Goal: Task Accomplishment & Management: Complete application form

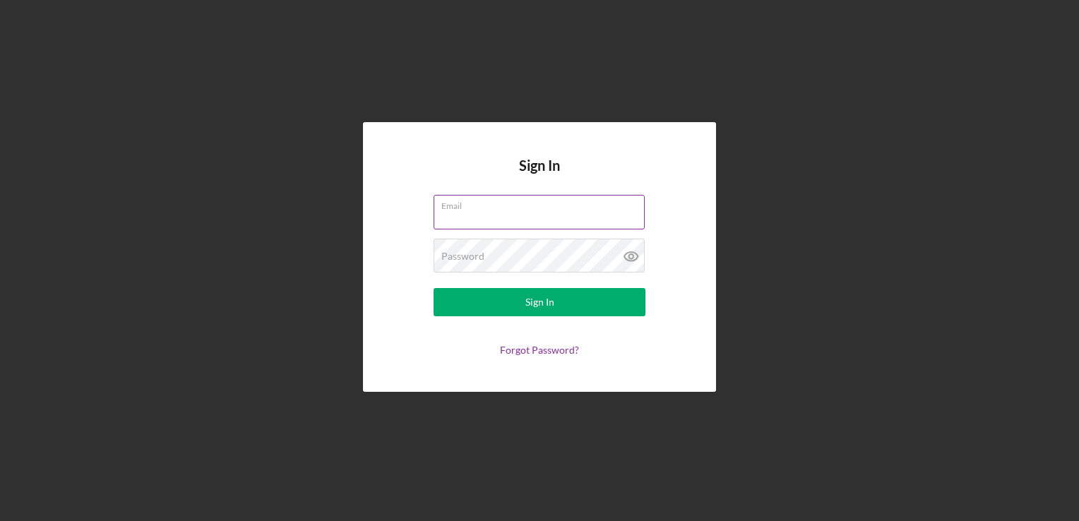
click at [486, 215] on input "Email" at bounding box center [539, 212] width 211 height 34
type input "[EMAIL_ADDRESS][DOMAIN_NAME]"
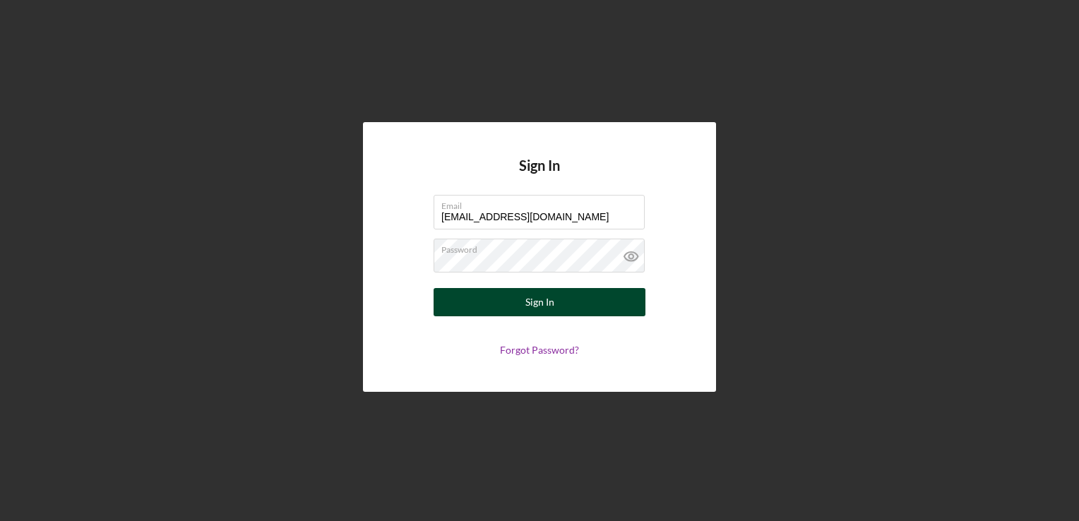
click at [540, 296] on div "Sign In" at bounding box center [540, 302] width 29 height 28
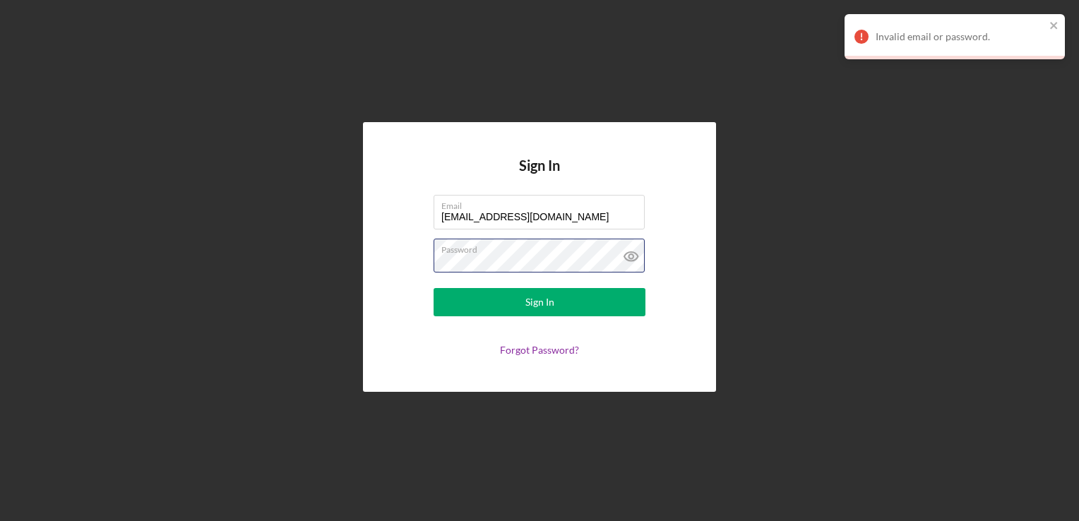
click at [358, 273] on div "Sign In Email [EMAIL_ADDRESS][DOMAIN_NAME] Password Sign In Forgot Password?" at bounding box center [539, 257] width 1065 height 514
click at [434, 288] on button "Sign In" at bounding box center [540, 302] width 212 height 28
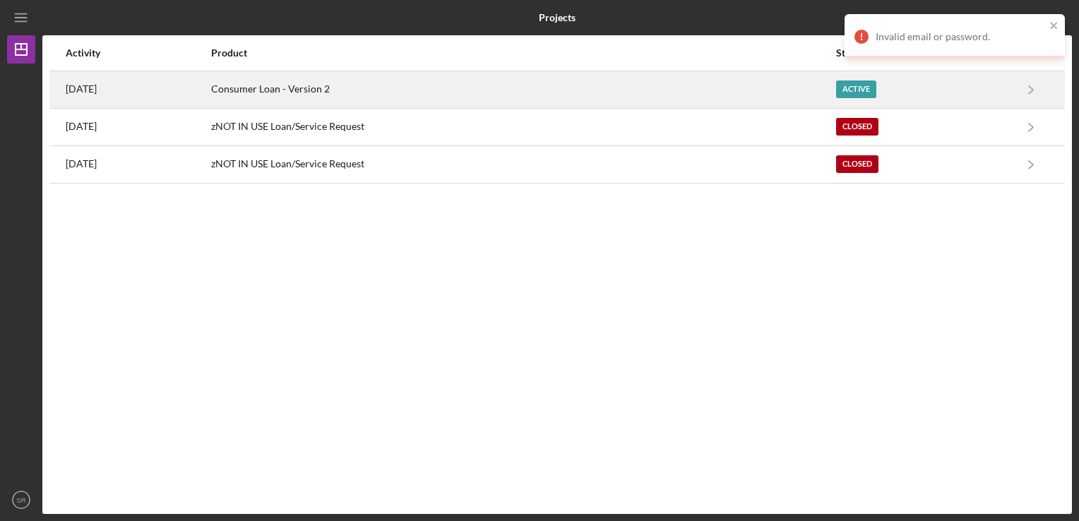
click at [256, 96] on div "Consumer Loan - Version 2" at bounding box center [523, 89] width 624 height 35
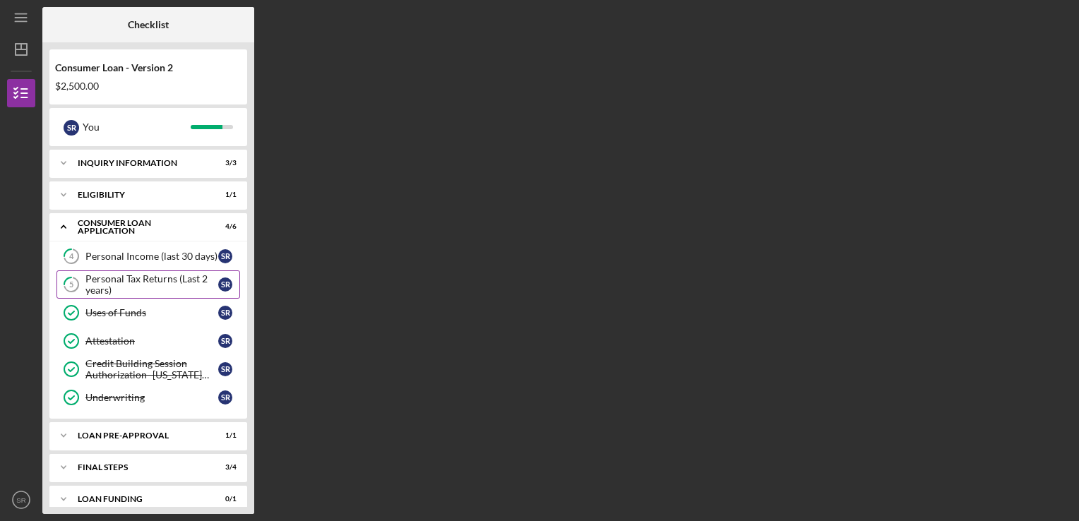
click at [166, 290] on div "Personal Tax Returns (Last 2 years)" at bounding box center [151, 284] width 133 height 23
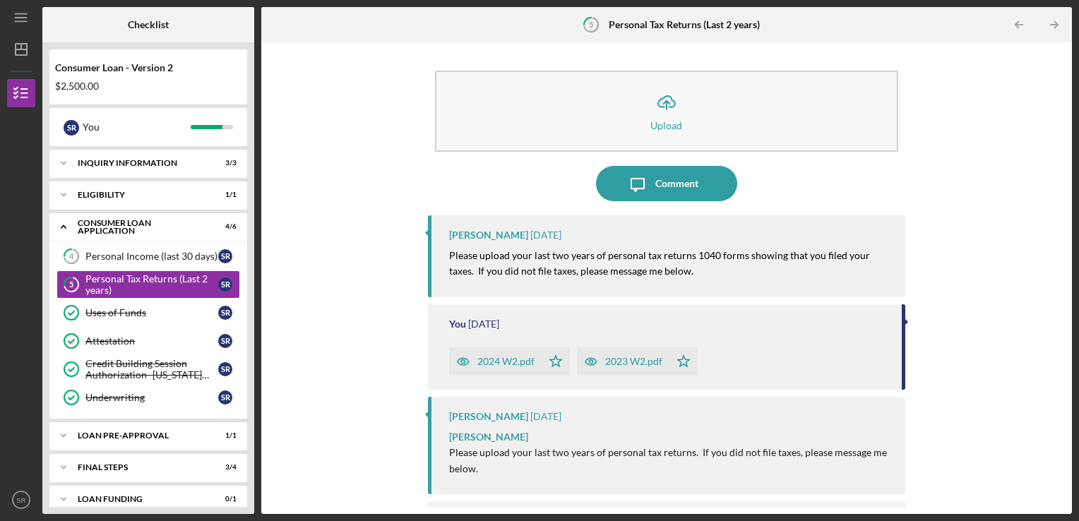
click at [1067, 194] on div "Icon/Upload Upload Icon/Message Comment [PERSON_NAME] [DATE] Please upload your…" at bounding box center [666, 278] width 811 height 472
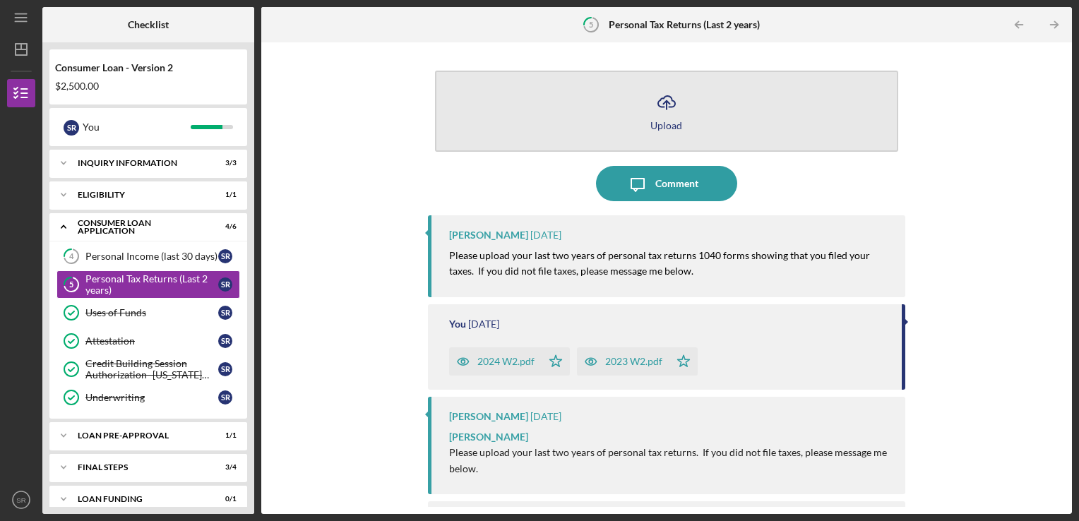
click at [676, 130] on button "Icon/Upload Upload" at bounding box center [667, 111] width 464 height 81
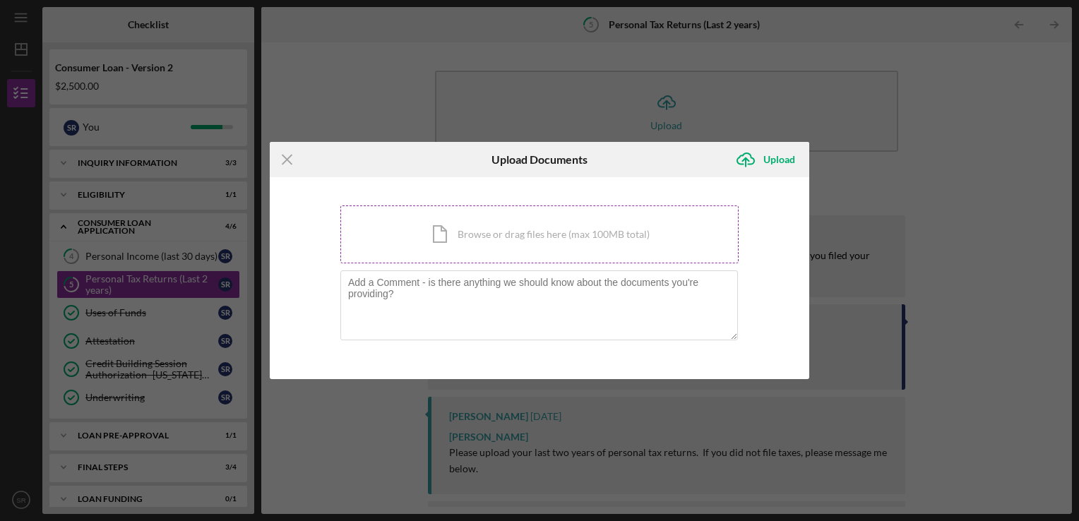
click at [509, 250] on div "Icon/Document Browse or drag files here (max 100MB total) Tap to choose files o…" at bounding box center [540, 235] width 398 height 58
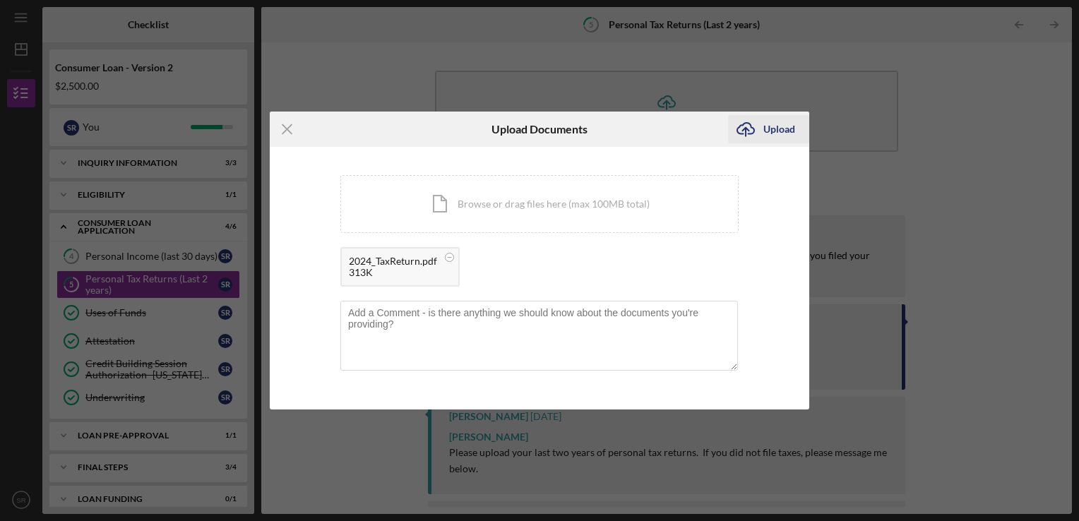
click at [778, 126] on div "Upload" at bounding box center [780, 129] width 32 height 28
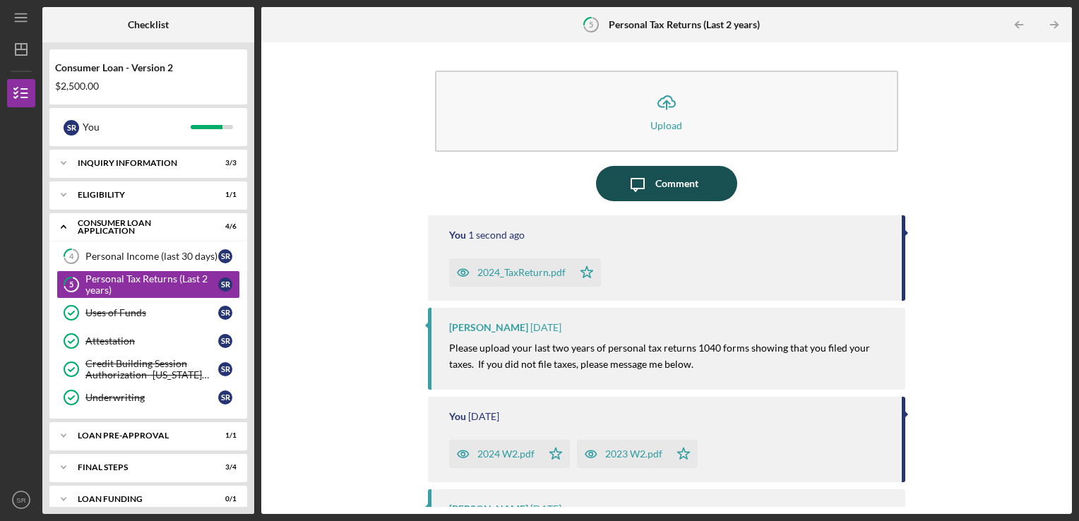
click at [703, 193] on button "Icon/Message Comment" at bounding box center [666, 183] width 141 height 35
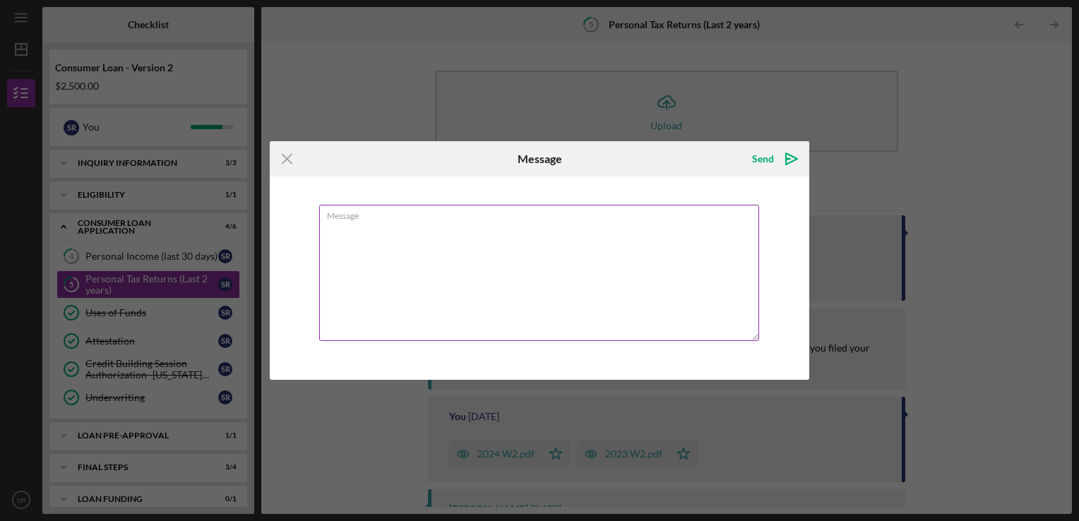
click at [650, 205] on div "Message" at bounding box center [539, 274] width 441 height 138
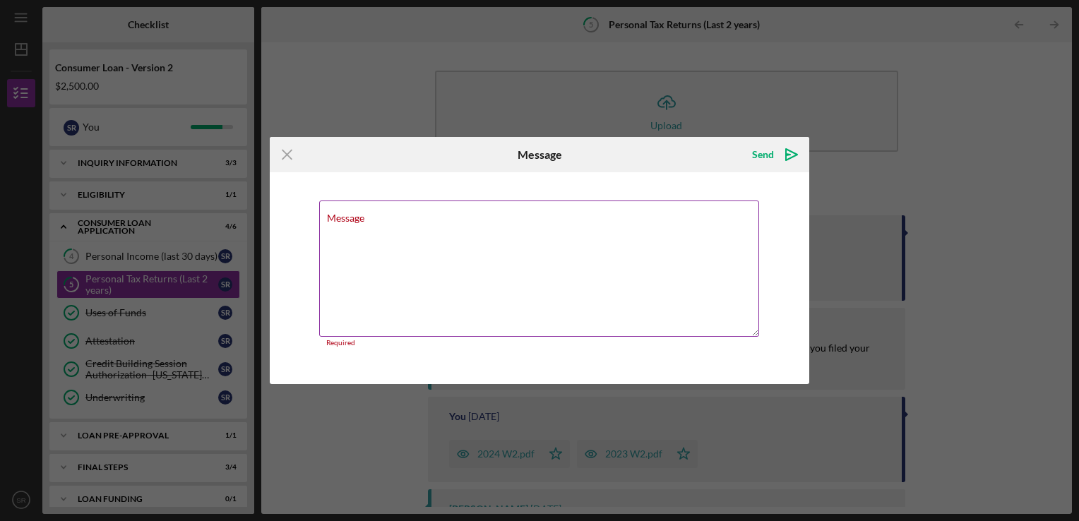
click at [629, 219] on textarea "Message" at bounding box center [539, 269] width 440 height 136
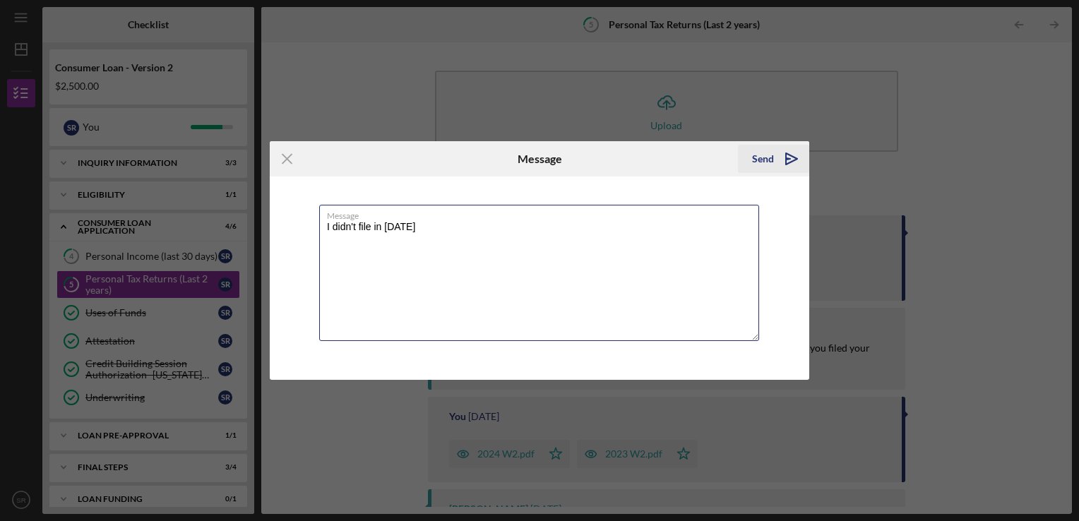
type textarea "I didn't file in [DATE]"
click at [771, 161] on div "Send" at bounding box center [763, 159] width 22 height 28
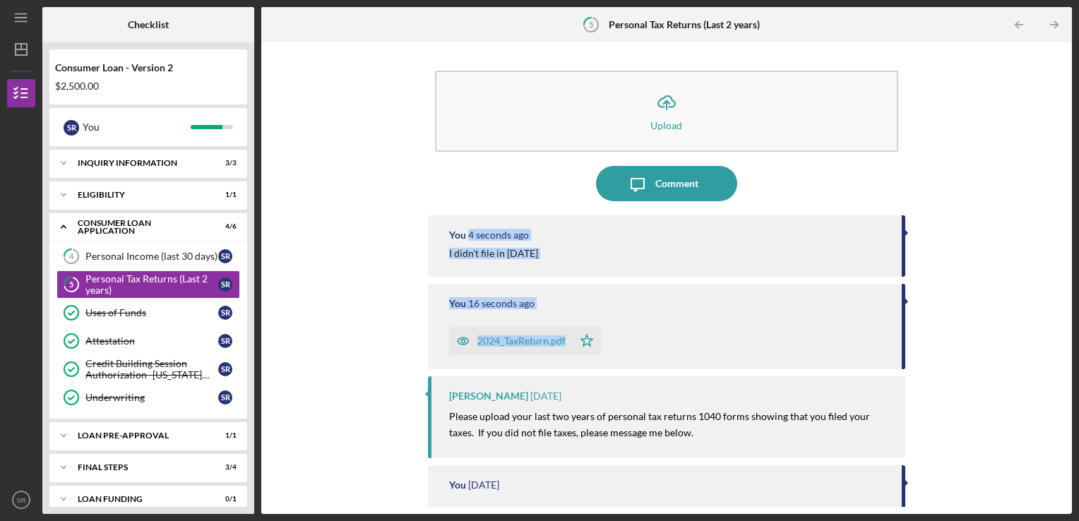
drag, startPoint x: 1060, startPoint y: 229, endPoint x: 1048, endPoint y: 337, distance: 108.8
click at [1048, 337] on div "Icon/Upload Upload Icon/Message Comment You 4 seconds ago I didn't file in [DAT…" at bounding box center [666, 278] width 797 height 458
click at [1051, 336] on div "Icon/Upload Upload Icon/Message Comment You 5 seconds ago I didn't file in [DAT…" at bounding box center [666, 278] width 797 height 458
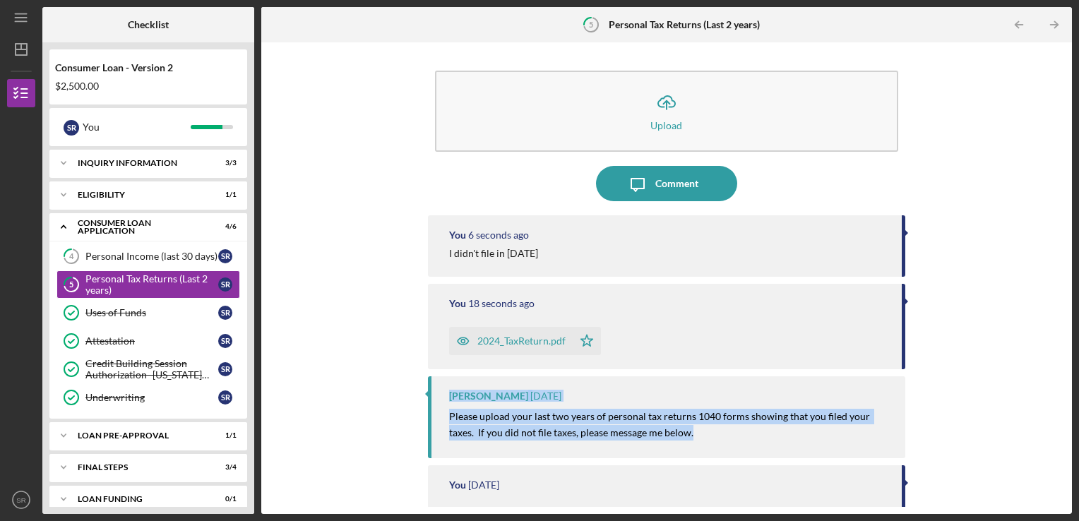
drag, startPoint x: 1060, startPoint y: 336, endPoint x: 1078, endPoint y: 445, distance: 110.2
click at [1078, 445] on div "Icon/Menu 5 Personal Tax Returns (Last 2 years) Checklist Consumer Loan - Versi…" at bounding box center [539, 260] width 1079 height 521
click at [160, 260] on div "Personal Income (last 30 days)" at bounding box center [151, 256] width 133 height 11
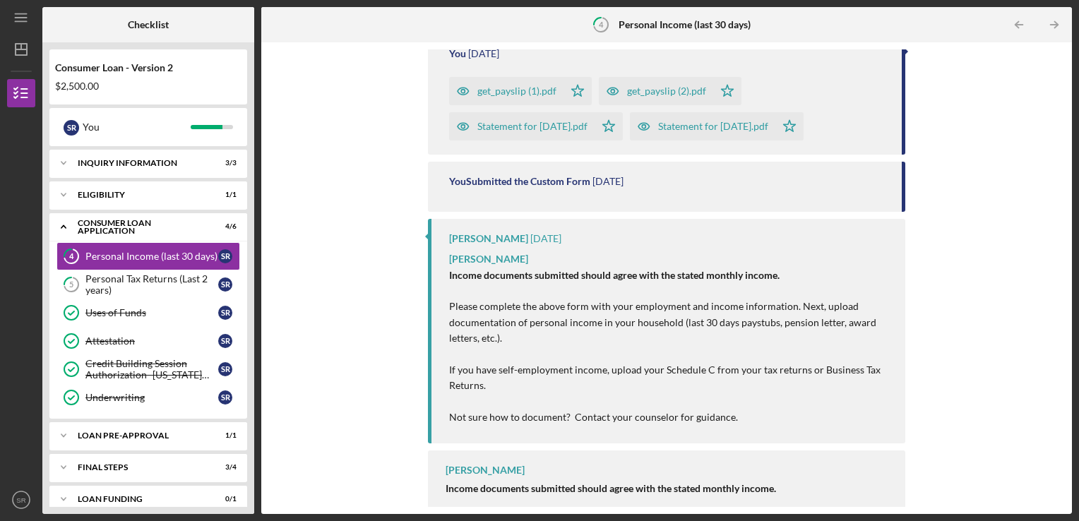
scroll to position [195, 0]
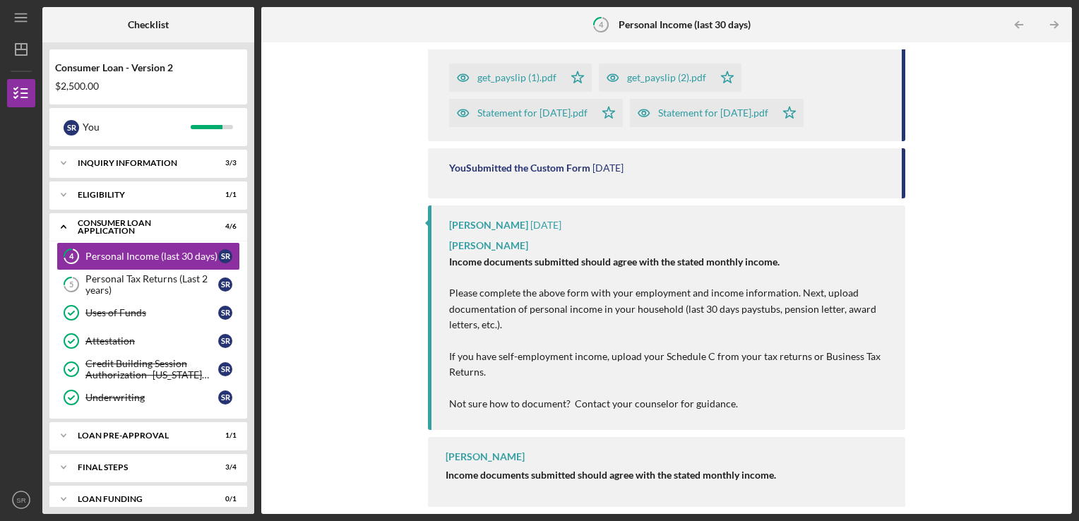
drag, startPoint x: 1060, startPoint y: 474, endPoint x: 1043, endPoint y: 376, distance: 99.6
click at [1043, 376] on div "Complete the Form Form Icon/Upload Upload Icon/Message Comment You [DATE] get_p…" at bounding box center [666, 278] width 797 height 458
click at [1067, 122] on div "Complete the Form Form Icon/Upload Upload Icon/Message Comment You [DATE] get_p…" at bounding box center [666, 278] width 811 height 472
drag, startPoint x: 1066, startPoint y: 191, endPoint x: 1013, endPoint y: 170, distance: 57.1
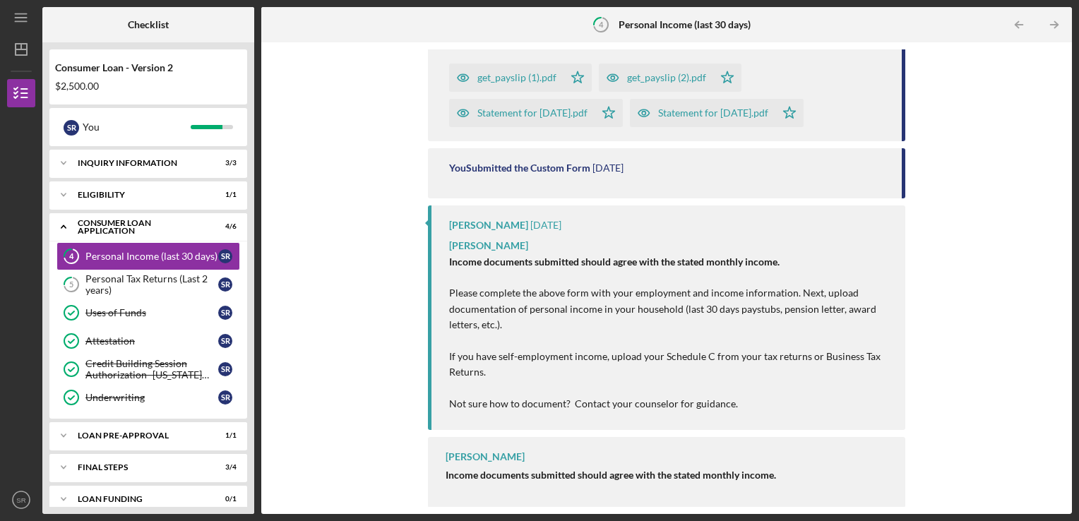
click at [1013, 170] on div "Complete the Form Form Icon/Upload Upload Icon/Message Comment You [DATE] get_p…" at bounding box center [666, 278] width 811 height 472
click at [1013, 170] on div "Complete the Form Form Icon/Upload Upload Icon/Message Comment You [DATE] get_p…" at bounding box center [666, 278] width 797 height 458
click at [156, 288] on div "Personal Tax Returns (Last 2 years)" at bounding box center [151, 284] width 133 height 23
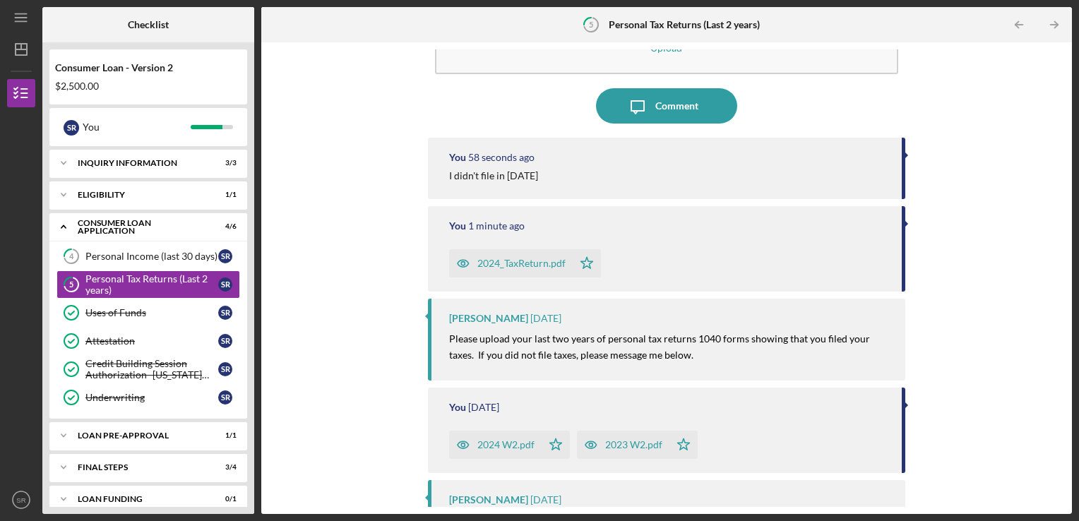
scroll to position [226, 0]
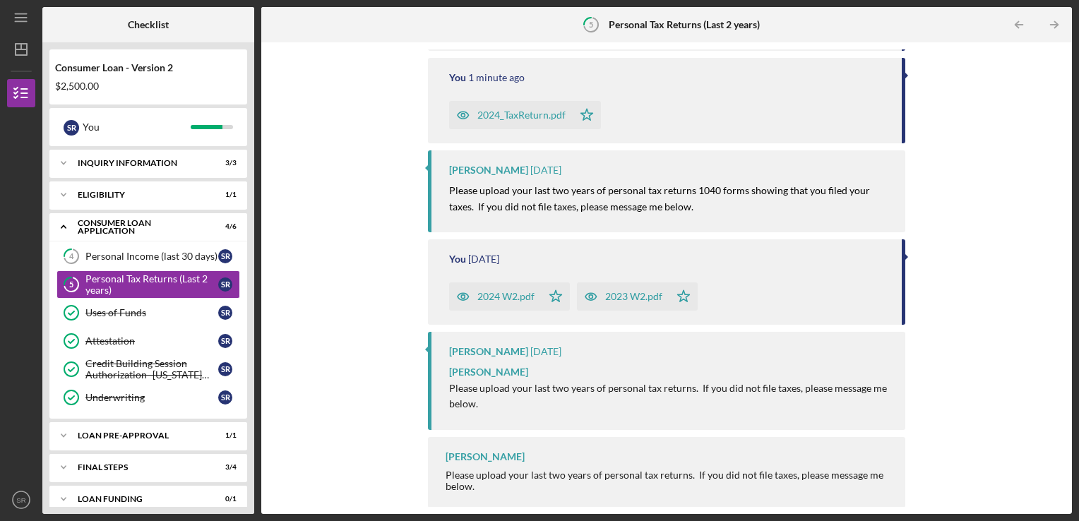
click at [759, 481] on div "Please upload your last two years of personal tax returns. If you did not file …" at bounding box center [669, 481] width 446 height 23
click at [157, 189] on div "Icon/Expander Eligibility 1 / 1" at bounding box center [148, 195] width 198 height 28
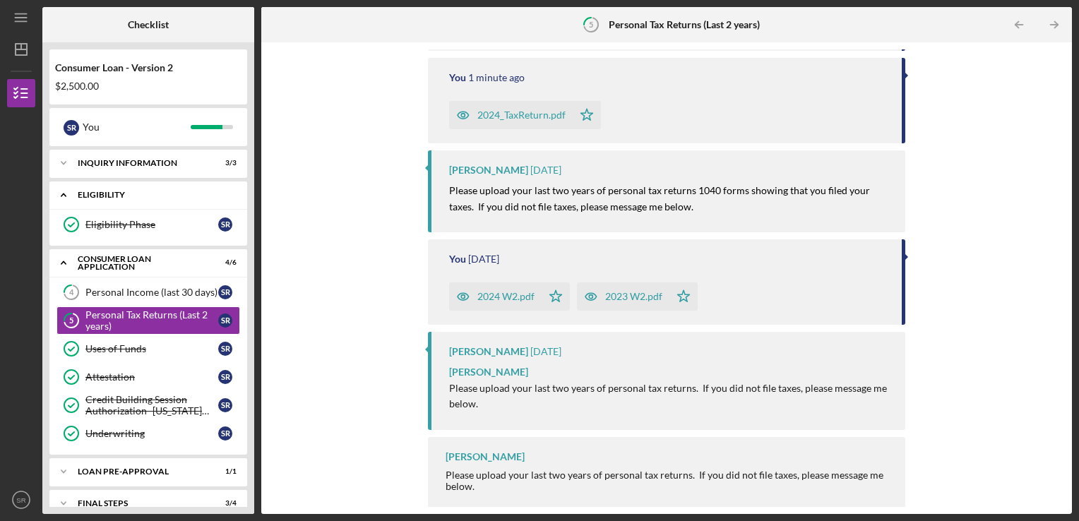
click at [157, 189] on div "Icon/Expander Eligibility 1 / 1" at bounding box center [148, 195] width 198 height 29
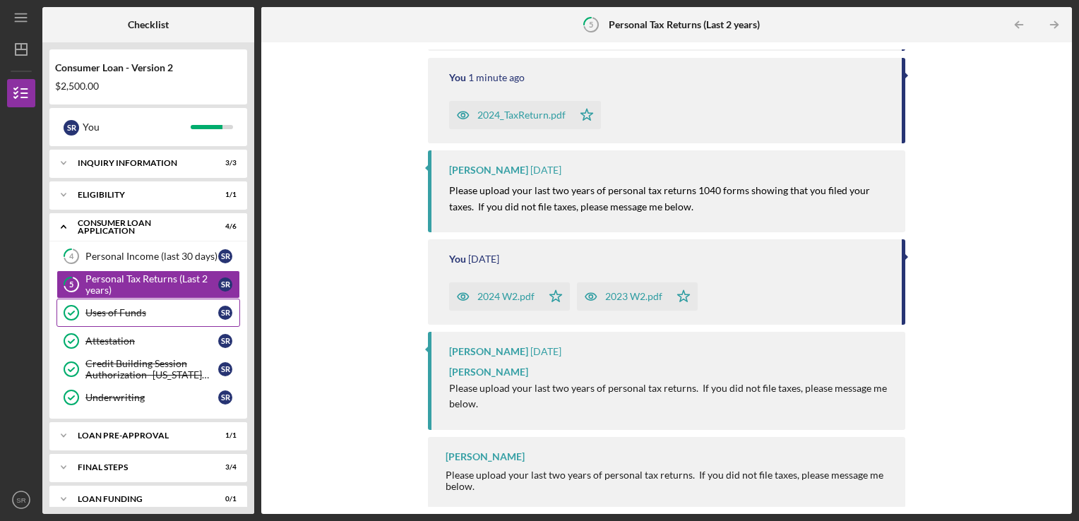
click at [164, 325] on link "Uses of Funds Uses of Funds S R" at bounding box center [149, 313] width 184 height 28
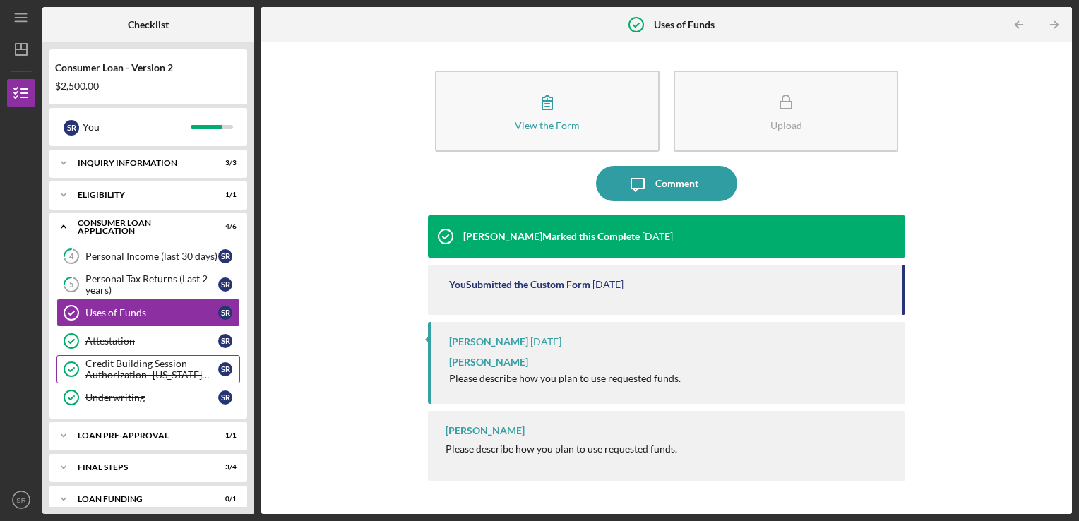
click at [142, 365] on div "Credit Building Session Authorization- [US_STATE] Only" at bounding box center [151, 369] width 133 height 23
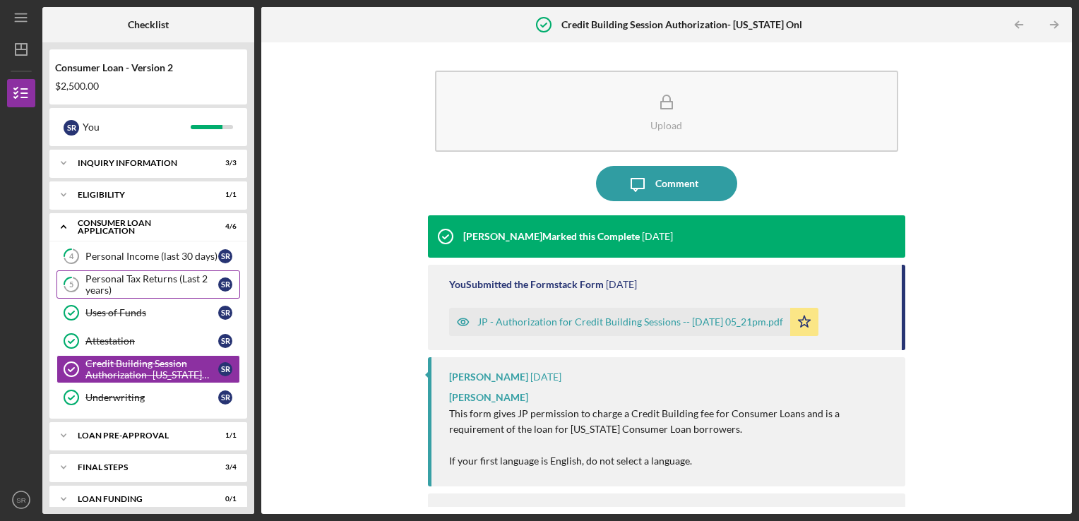
click at [142, 289] on div "Personal Tax Returns (Last 2 years)" at bounding box center [151, 284] width 133 height 23
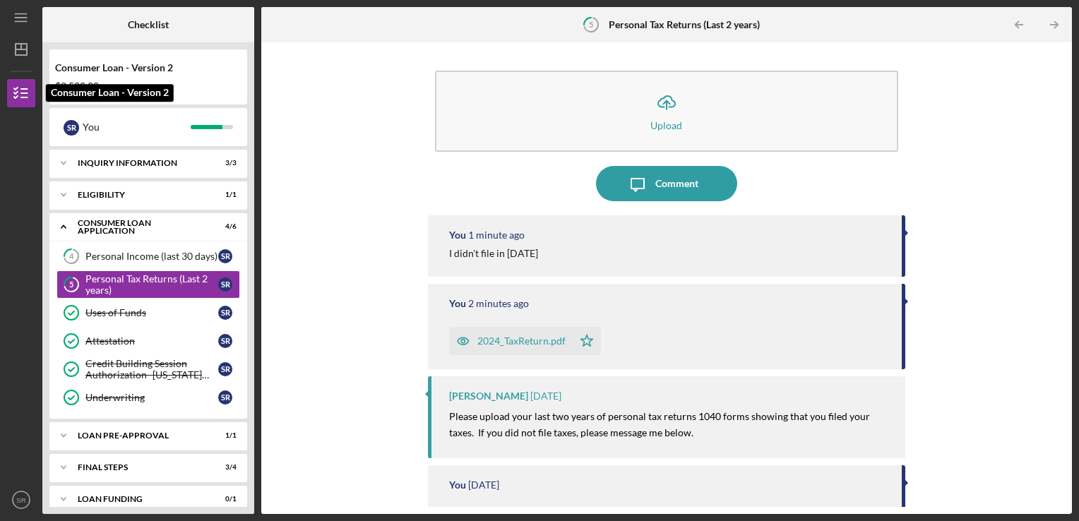
click at [19, 107] on div at bounding box center [21, 201] width 28 height 189
click at [14, 97] on polyline "button" at bounding box center [16, 97] width 4 height 2
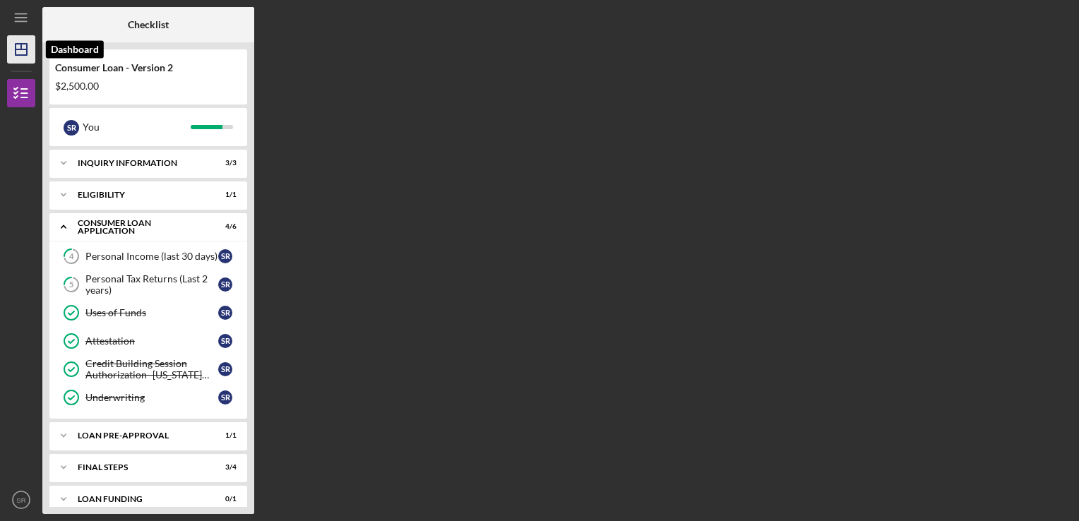
click at [20, 61] on icon "Icon/Dashboard" at bounding box center [21, 49] width 35 height 35
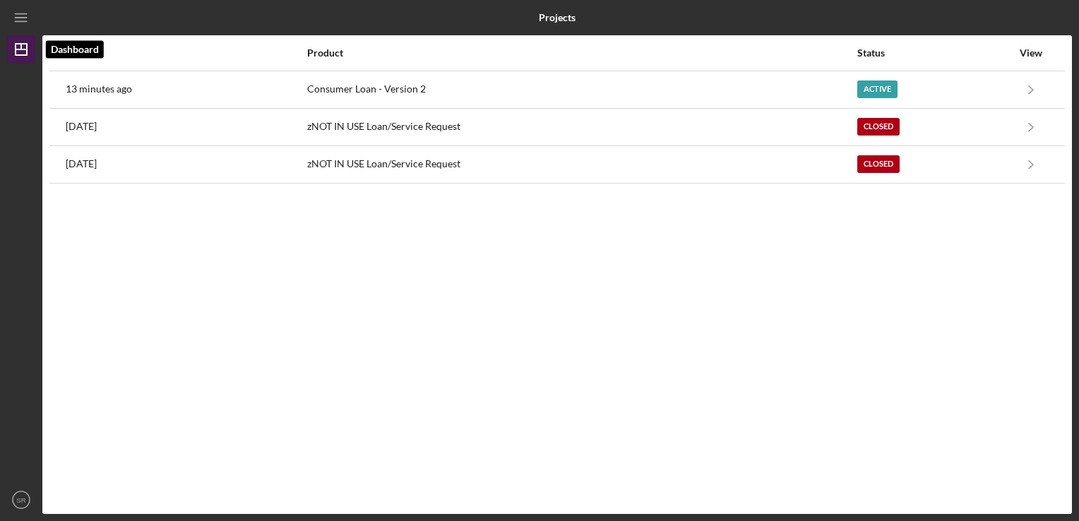
click at [17, 49] on line "button" at bounding box center [21, 49] width 11 height 0
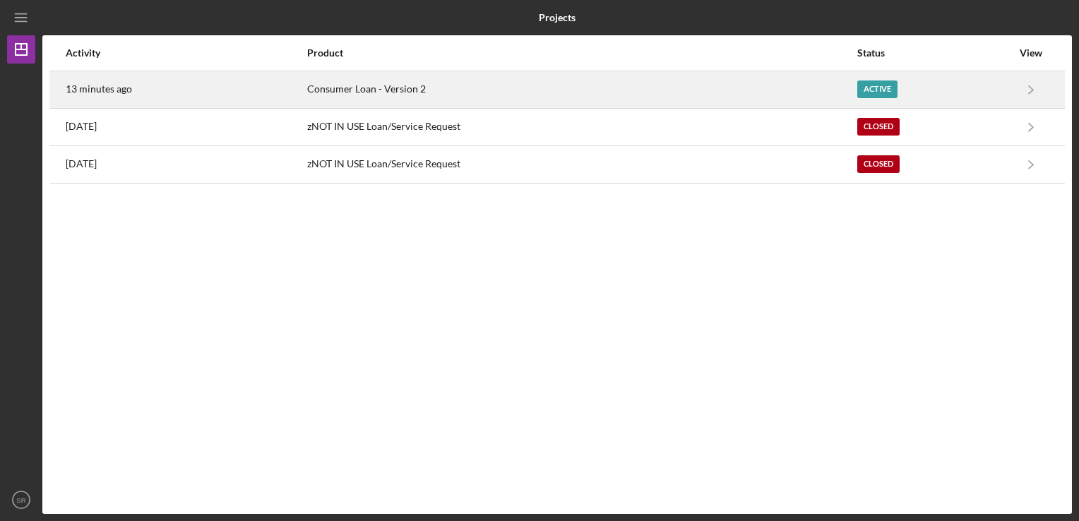
click at [100, 95] on time "13 minutes ago" at bounding box center [99, 88] width 66 height 11
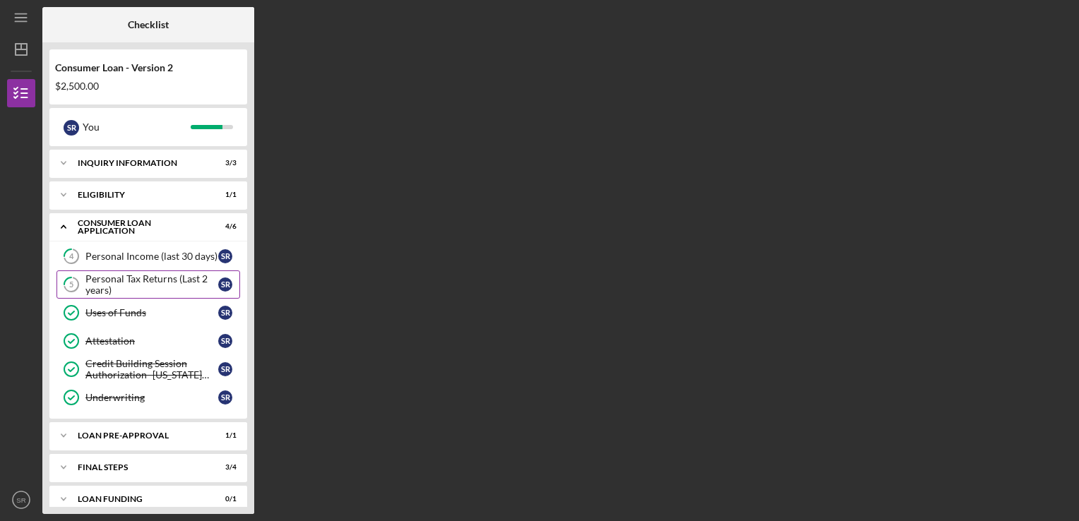
click at [138, 279] on div "Personal Tax Returns (Last 2 years)" at bounding box center [151, 284] width 133 height 23
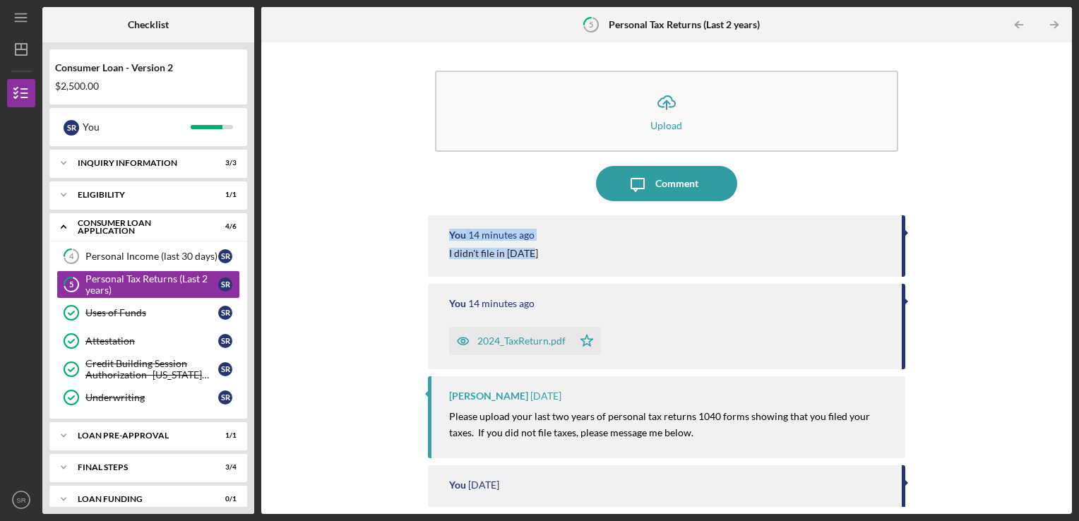
drag, startPoint x: 1060, startPoint y: 177, endPoint x: 1068, endPoint y: 279, distance: 102.0
click at [1068, 279] on div "Icon/Upload Upload Icon/Message Comment You 14 minutes ago I didn't file in [DA…" at bounding box center [666, 278] width 811 height 472
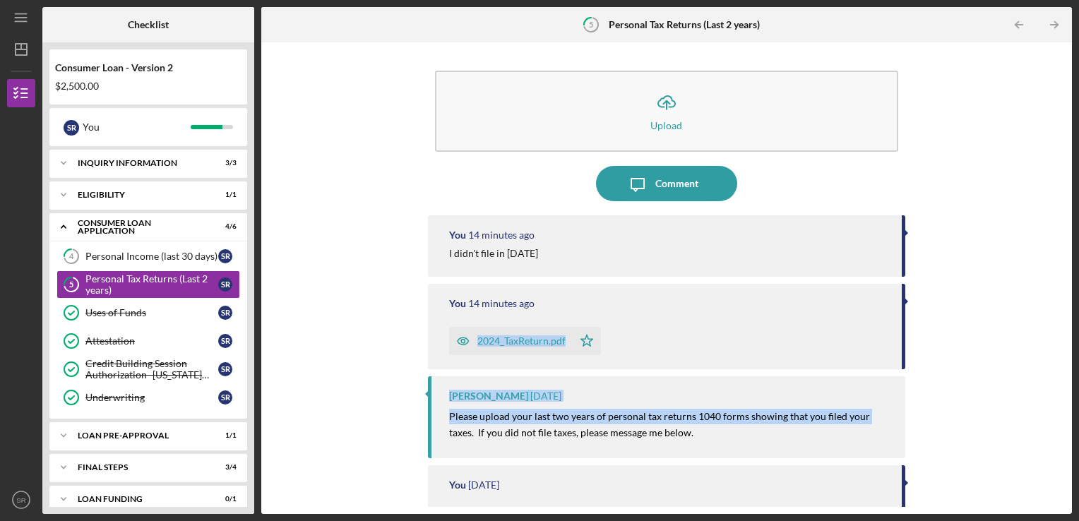
drag, startPoint x: 1066, startPoint y: 281, endPoint x: 1082, endPoint y: 415, distance: 134.4
click at [1079, 415] on html "Icon/Menu 5 Personal Tax Returns (Last 2 years) Checklist Consumer Loan - Versi…" at bounding box center [539, 260] width 1079 height 521
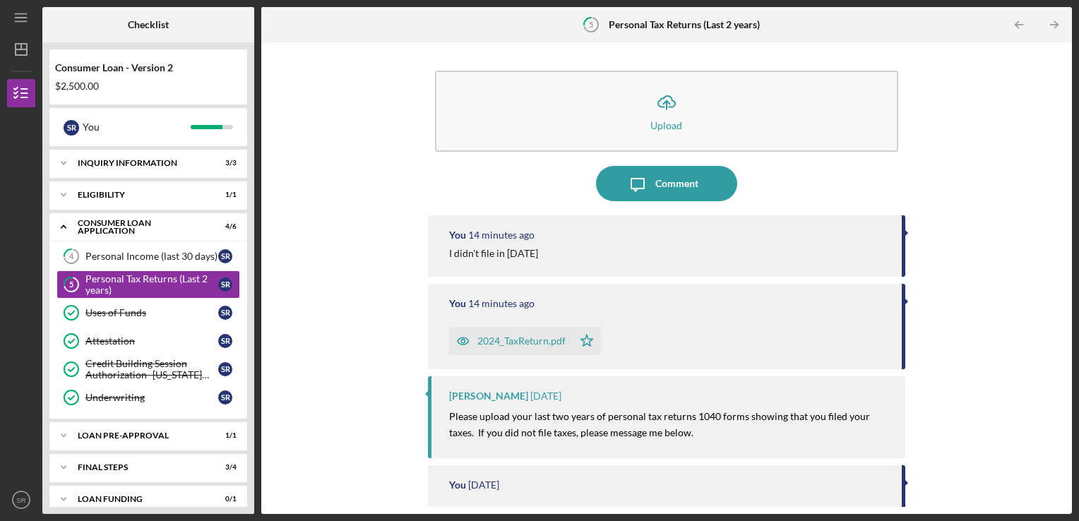
click at [819, 443] on div "[PERSON_NAME] [DATE] Please upload your last two years of personal tax returns …" at bounding box center [667, 418] width 478 height 82
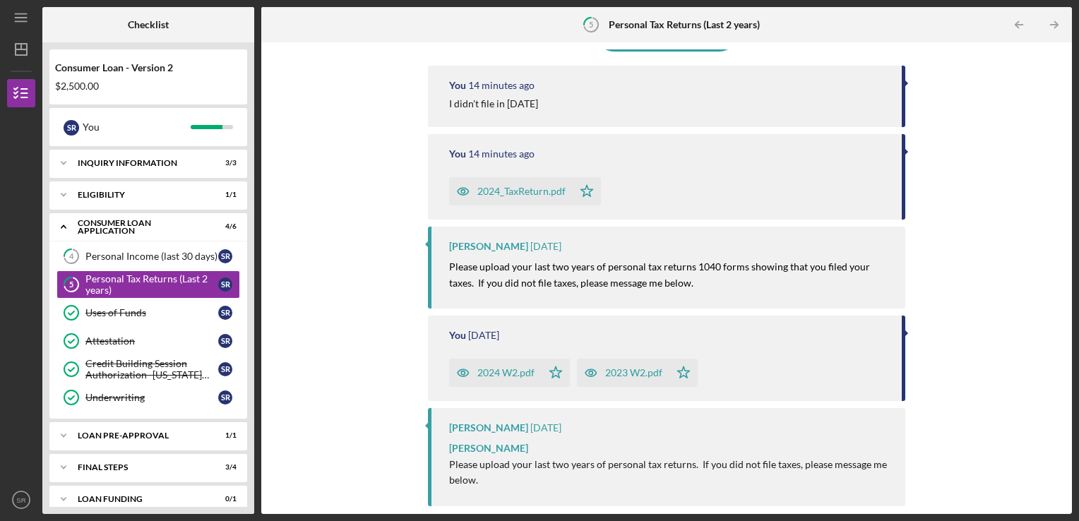
scroll to position [226, 0]
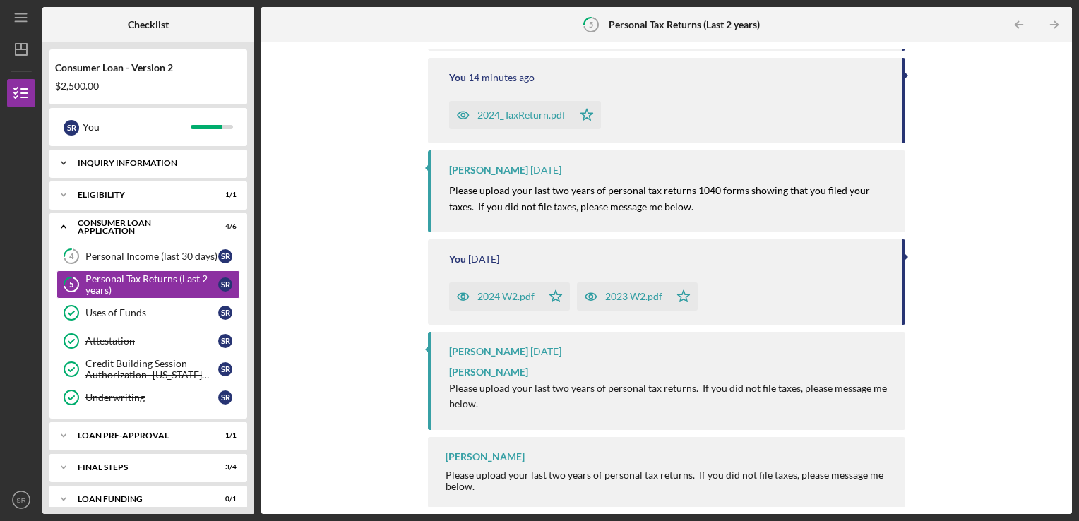
click at [138, 175] on div "Icon/Expander Inquiry Information 3 / 3" at bounding box center [148, 163] width 198 height 28
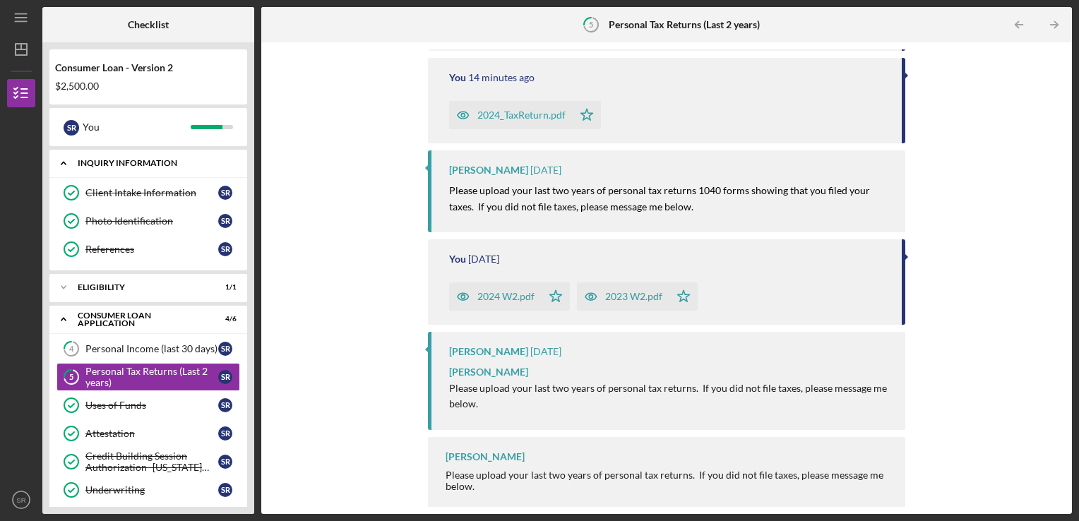
click at [138, 175] on div "Icon/Expander Inquiry Information 3 / 3" at bounding box center [148, 163] width 198 height 29
